Goal: Task Accomplishment & Management: Use online tool/utility

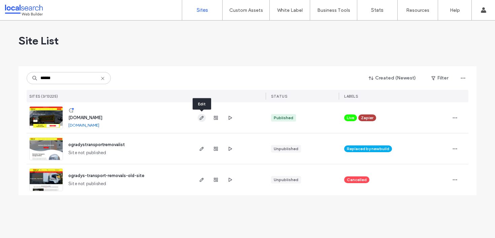
type input "******"
click at [202, 118] on use "button" at bounding box center [202, 118] width 4 height 4
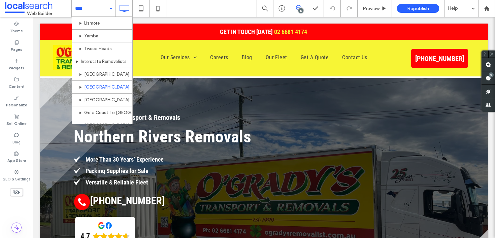
scroll to position [135, 0]
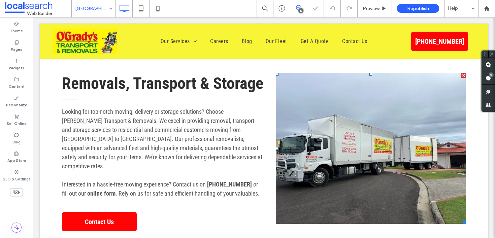
scroll to position [321, 0]
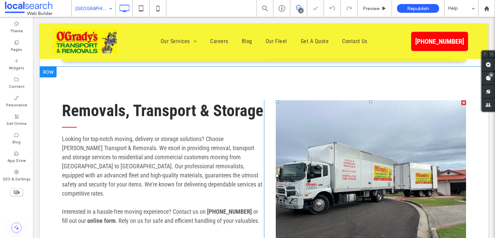
click at [347, 135] on link at bounding box center [371, 175] width 190 height 151
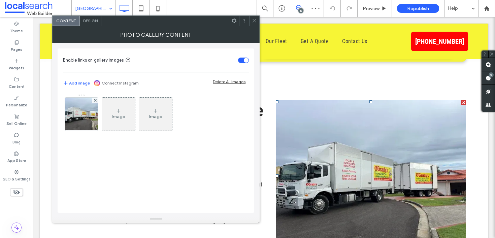
drag, startPoint x: 255, startPoint y: 23, endPoint x: 228, endPoint y: 16, distance: 28.0
click at [255, 23] on span at bounding box center [254, 21] width 5 height 10
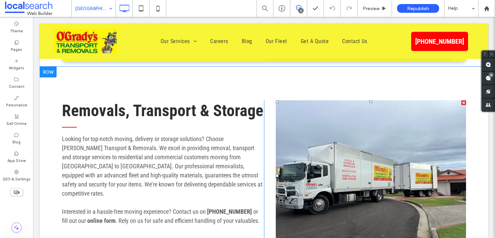
click at [347, 143] on link at bounding box center [371, 175] width 190 height 151
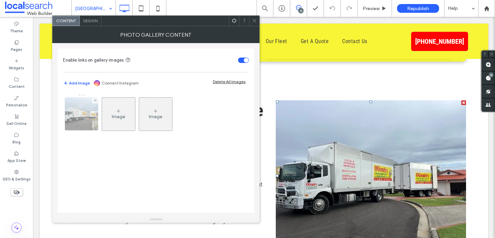
click at [80, 112] on img at bounding box center [82, 114] width 44 height 33
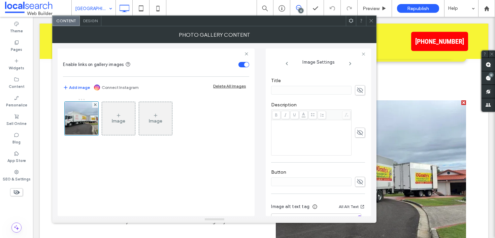
scroll to position [181, 0]
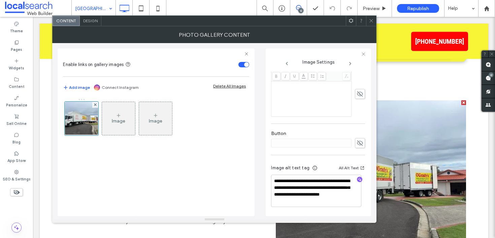
click at [371, 21] on icon at bounding box center [371, 20] width 5 height 5
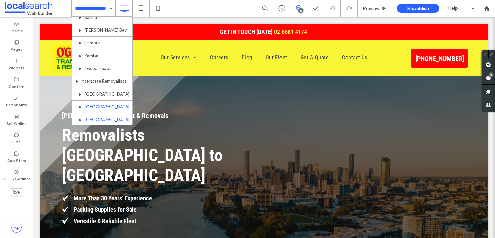
scroll to position [139, 0]
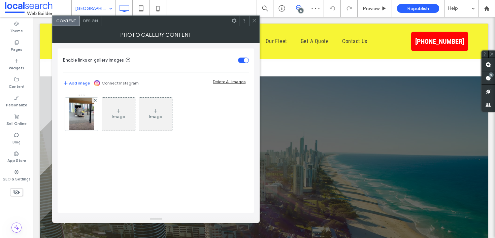
scroll to position [297, 0]
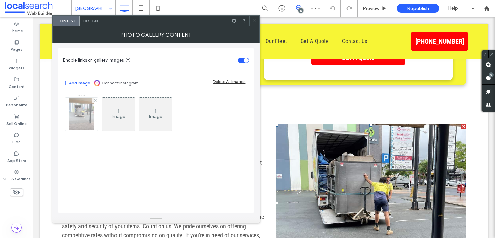
click at [88, 119] on img at bounding box center [81, 114] width 25 height 33
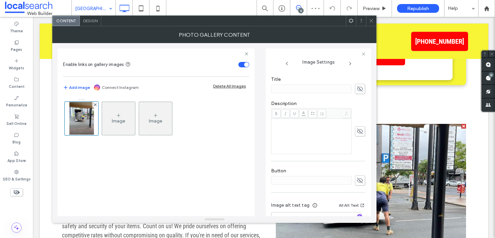
scroll to position [181, 0]
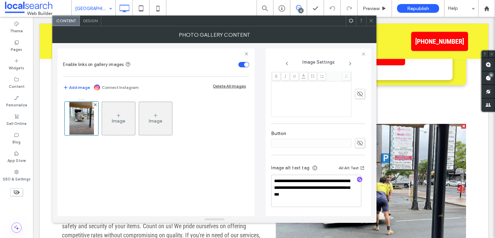
click at [370, 19] on icon at bounding box center [371, 20] width 5 height 5
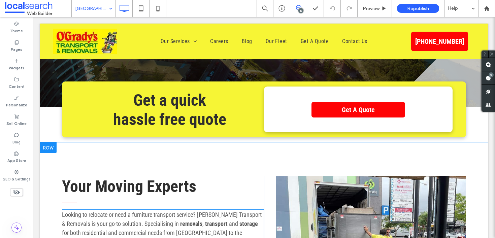
scroll to position [0, 0]
